Goal: Submit feedback/report problem

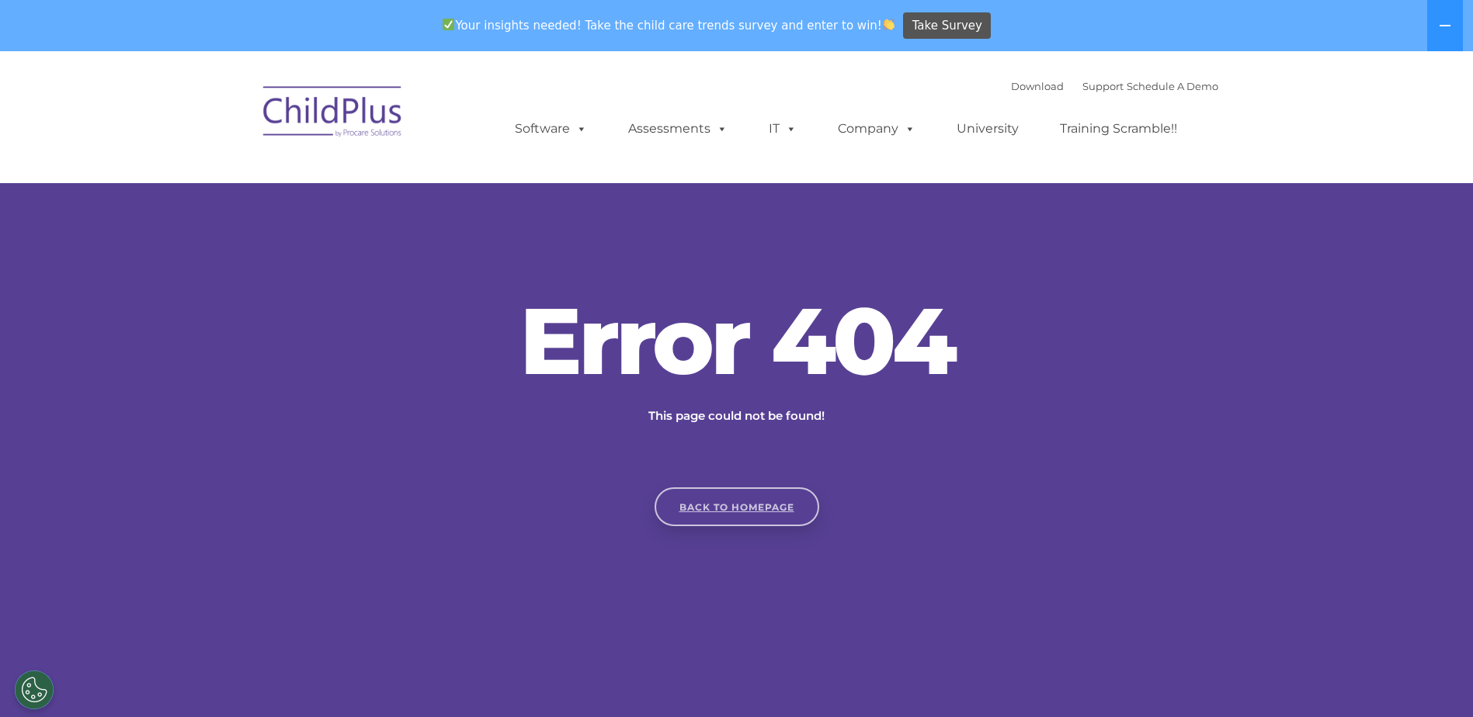
click at [739, 515] on link "Back to homepage" at bounding box center [737, 507] width 165 height 39
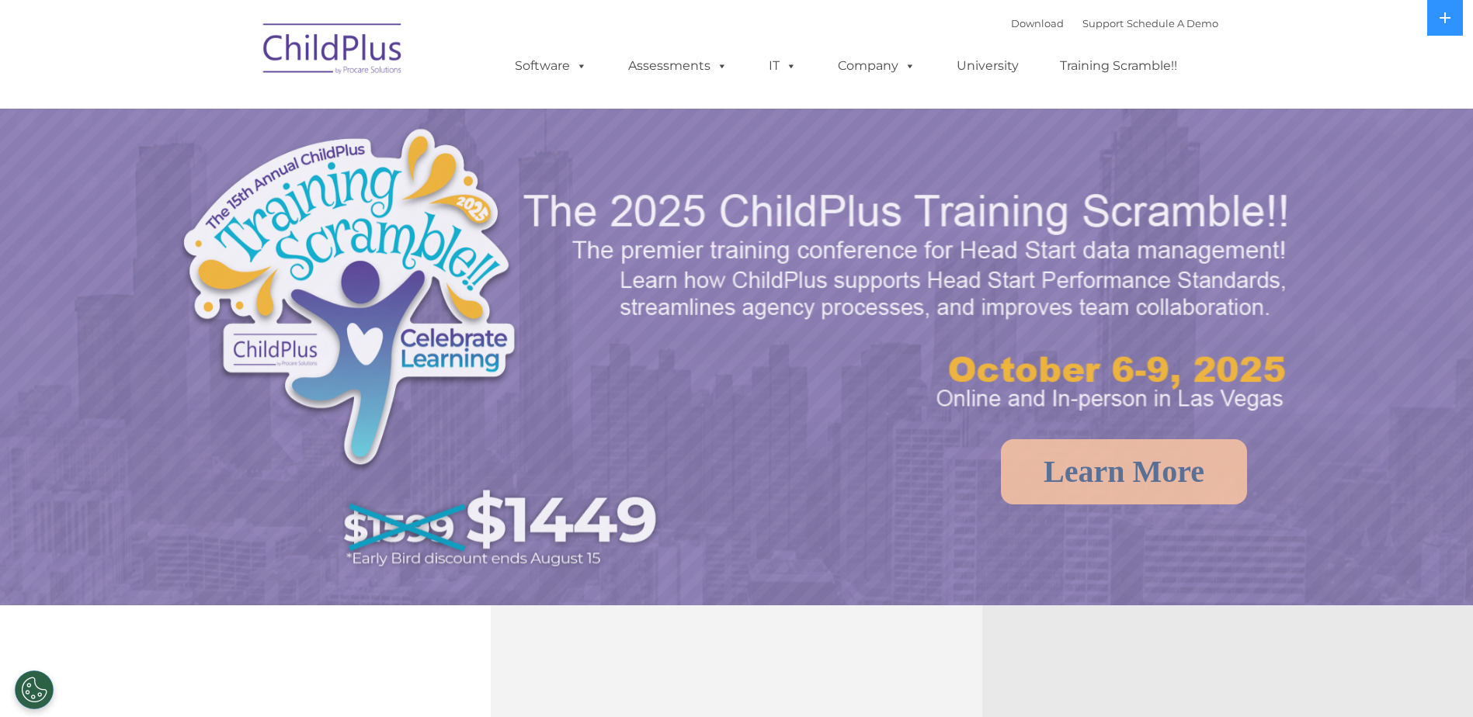
select select "MEDIUM"
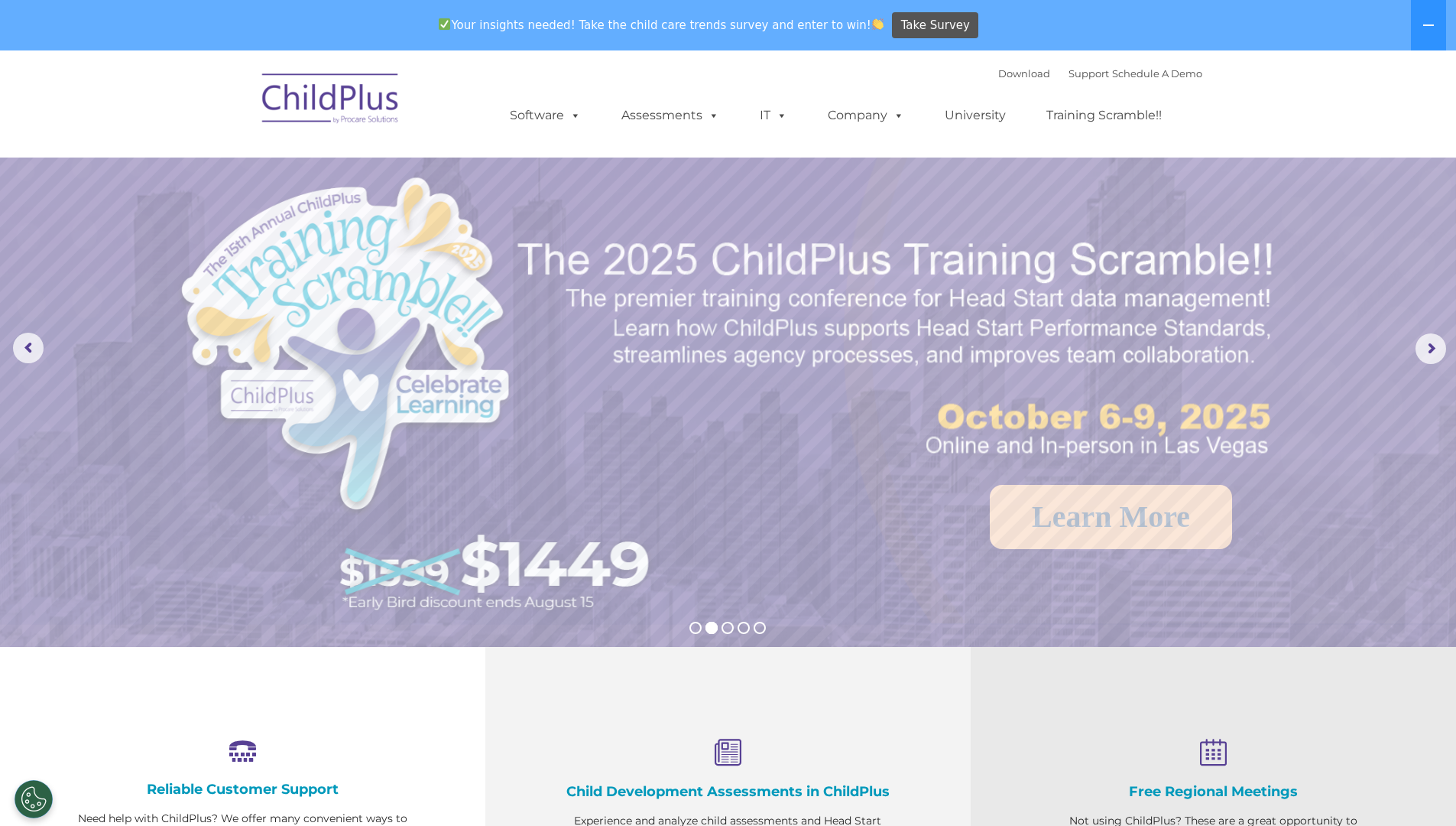
click at [1167, 23] on div "Your insights needed! Take the child care trends survey and enter to win! Take …" at bounding box center [707, 26] width 1414 height 49
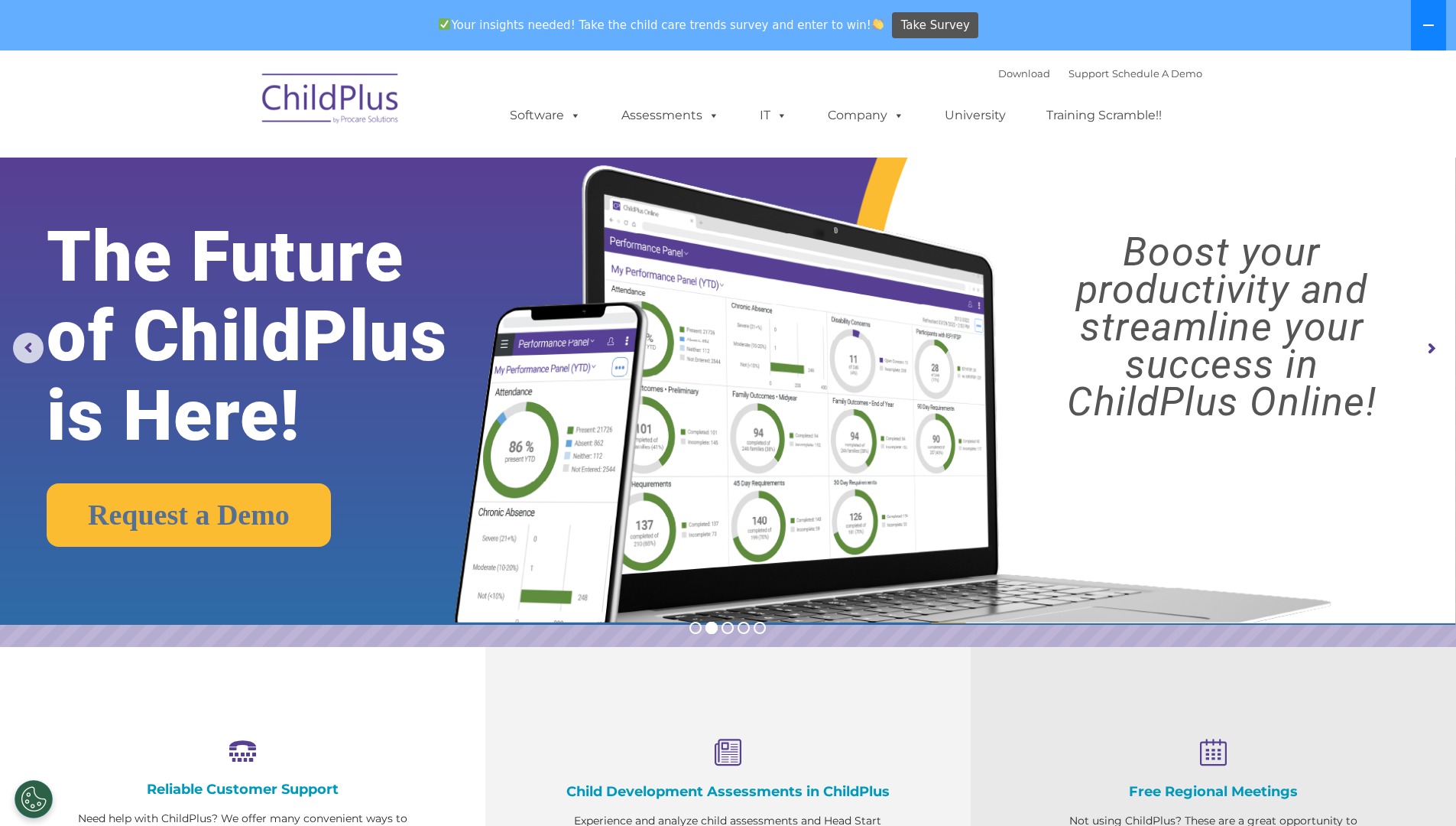
click at [1430, 22] on icon at bounding box center [1428, 25] width 12 height 12
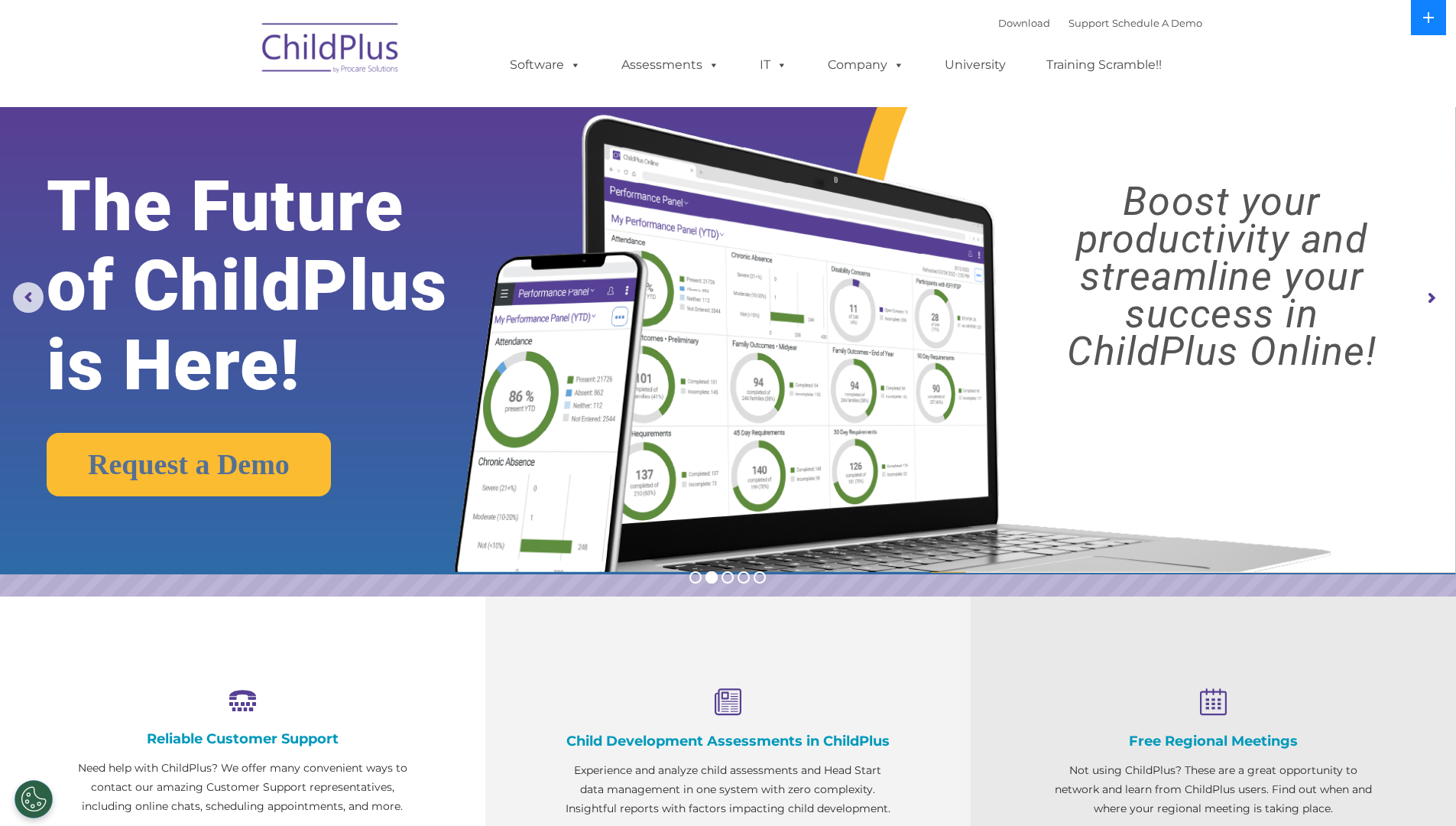
click at [1428, 23] on icon at bounding box center [1428, 17] width 11 height 11
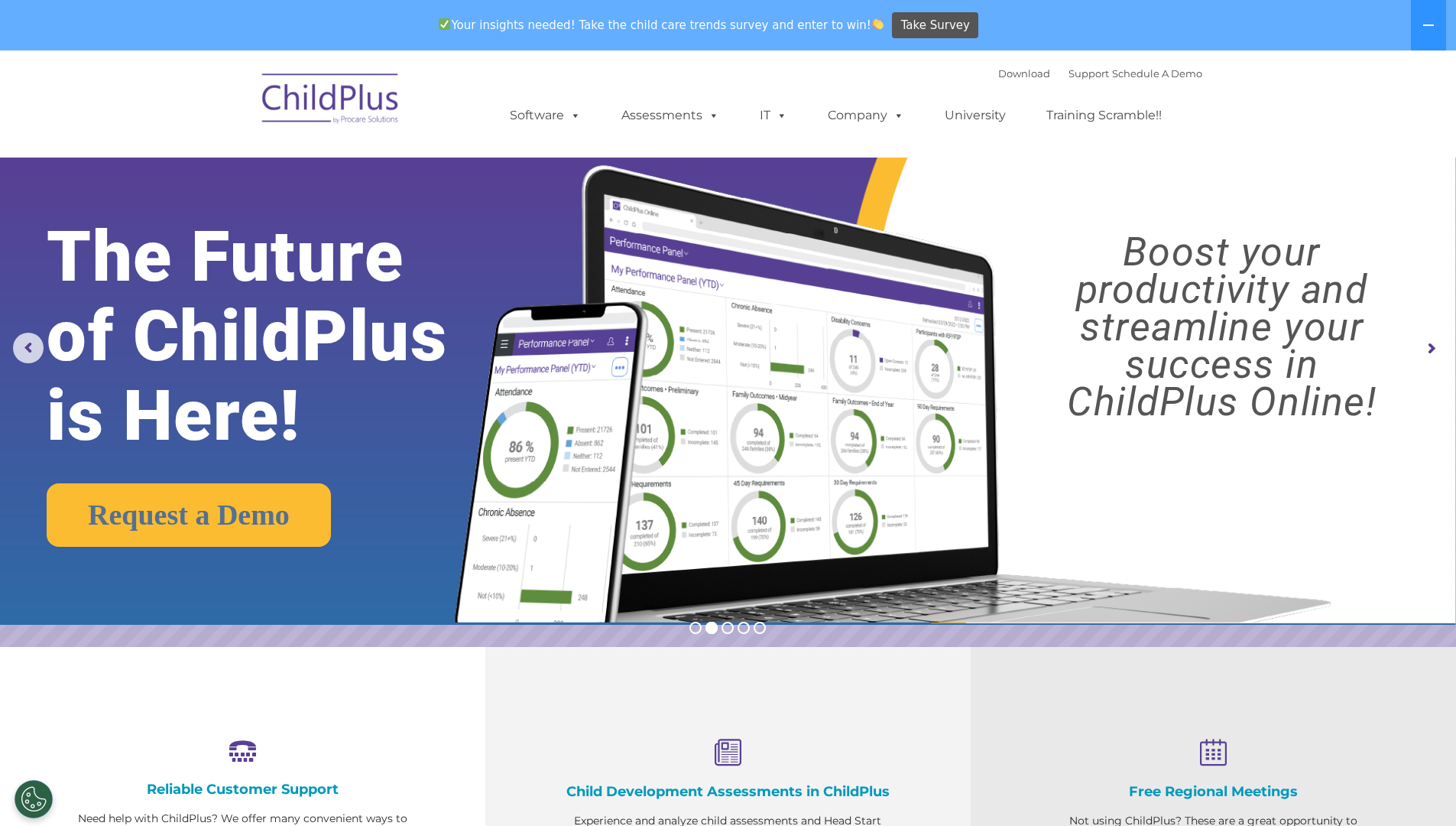
drag, startPoint x: 1084, startPoint y: 460, endPoint x: 1346, endPoint y: 214, distance: 359.4
click at [1346, 214] on img at bounding box center [889, 375] width 914 height 494
